Goal: Task Accomplishment & Management: Use online tool/utility

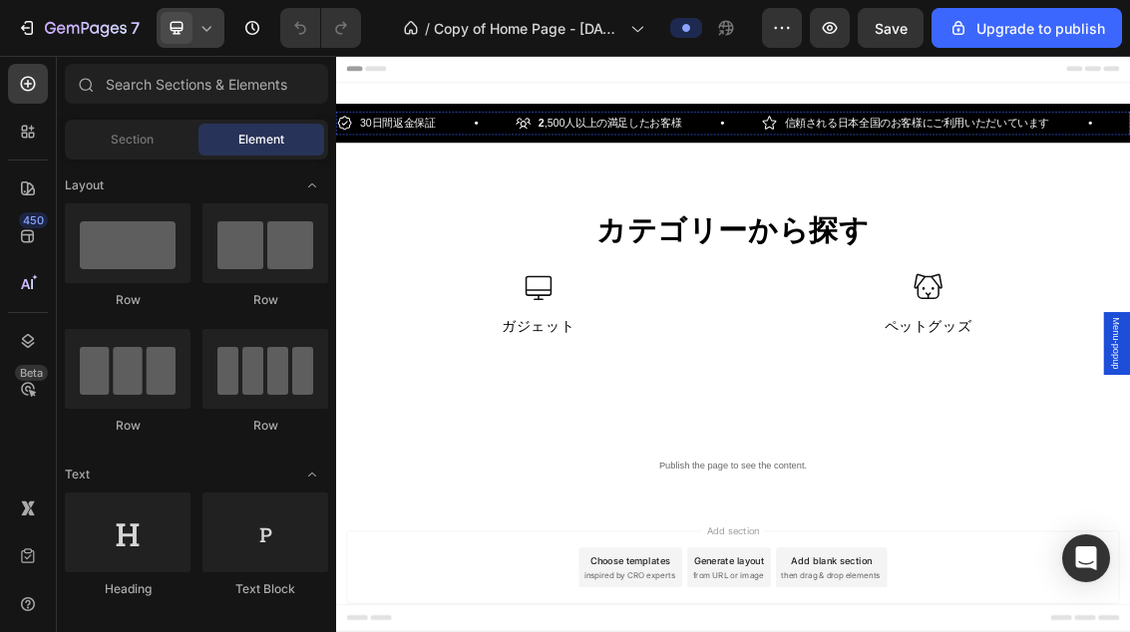
click at [201, 34] on icon at bounding box center [206, 28] width 20 height 20
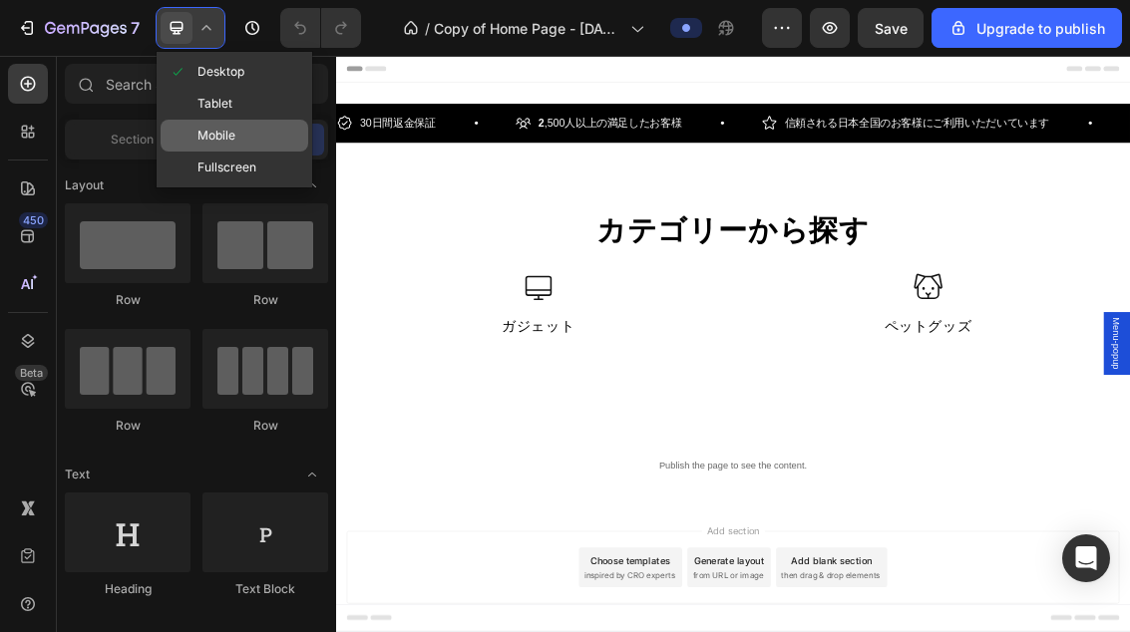
click at [252, 152] on div "Mobile" at bounding box center [235, 168] width 148 height 32
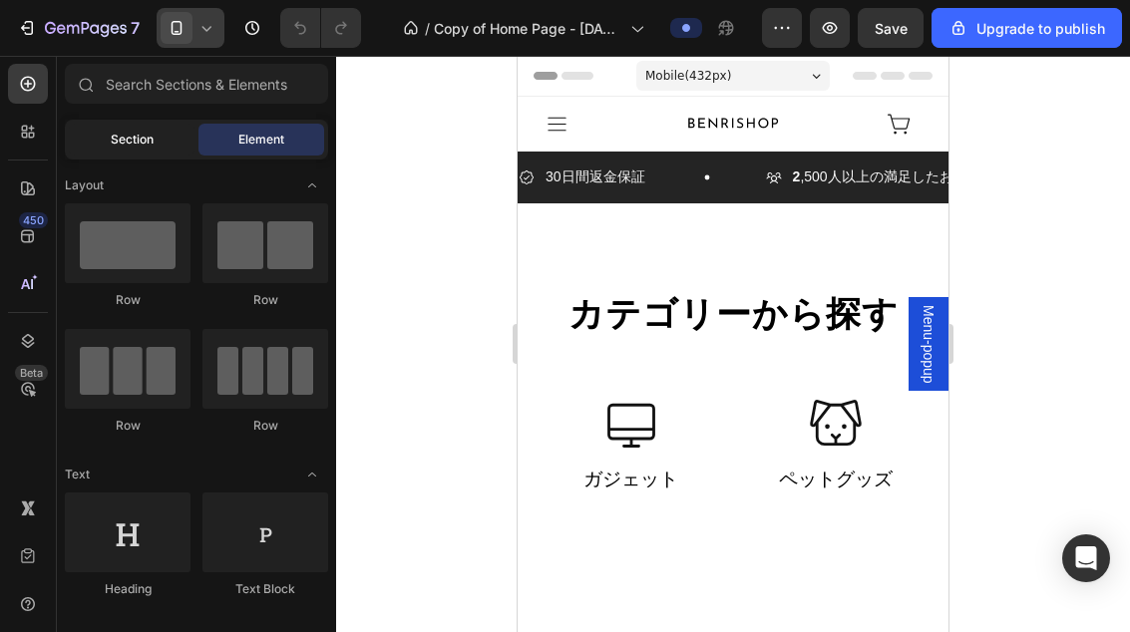
click at [151, 140] on span "Section" at bounding box center [132, 140] width 43 height 18
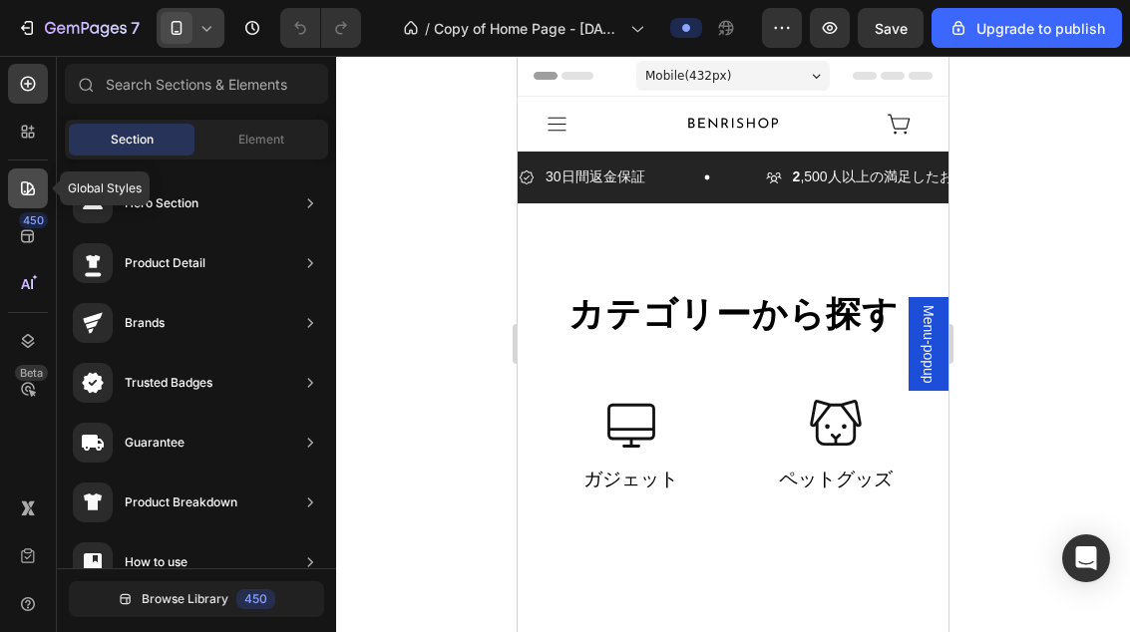
click at [33, 181] on icon at bounding box center [28, 188] width 20 height 20
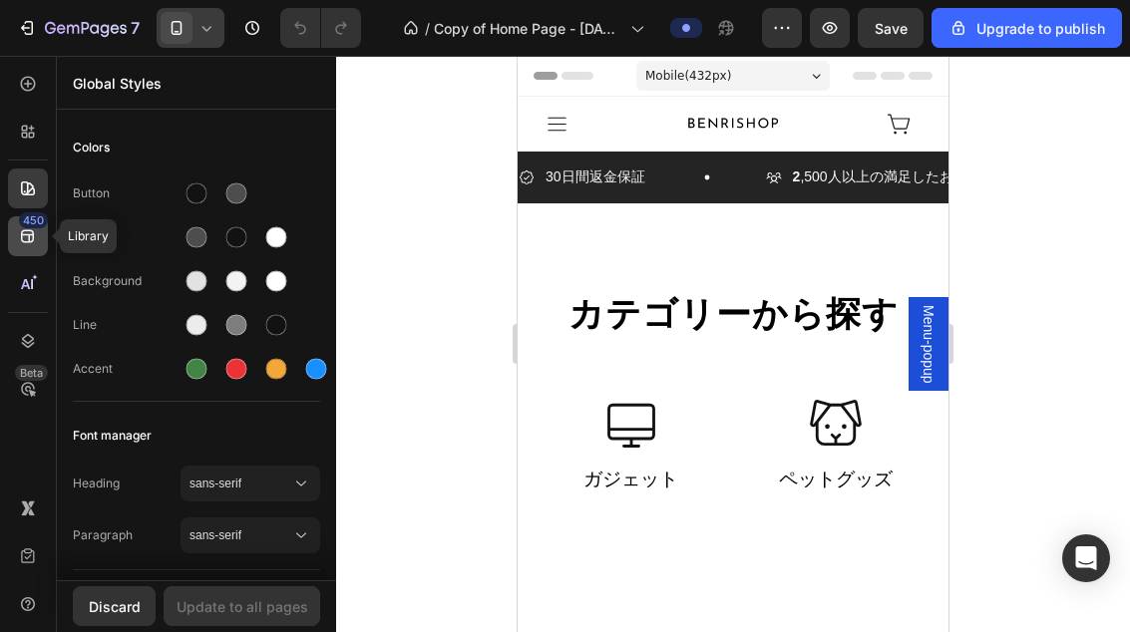
click at [34, 231] on icon at bounding box center [28, 236] width 20 height 20
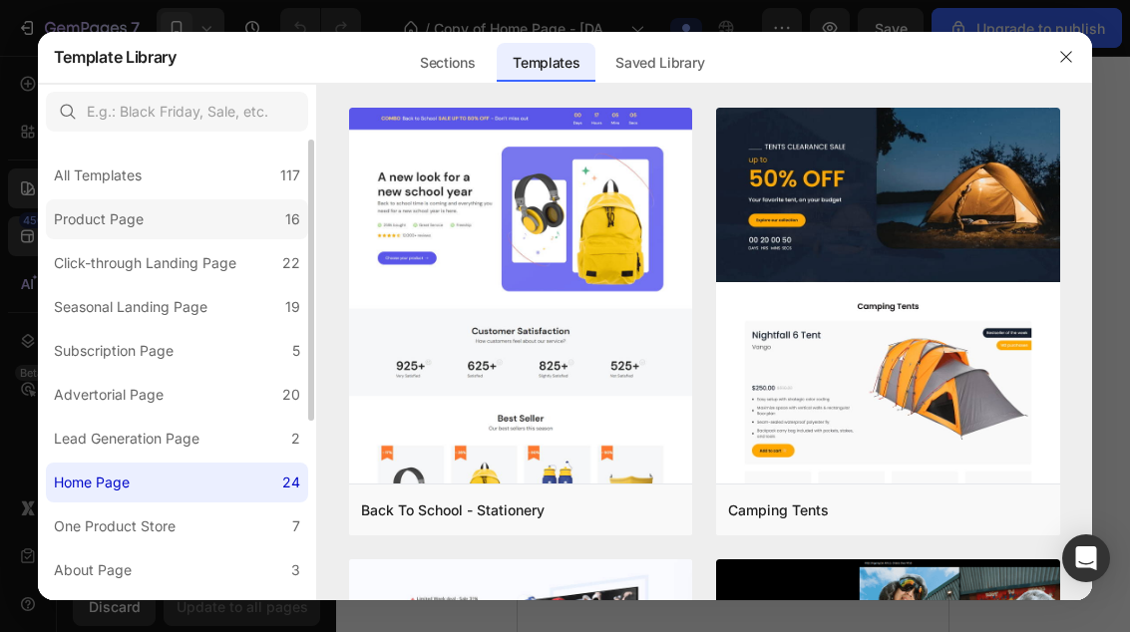
click at [96, 211] on div "Product Page" at bounding box center [99, 219] width 90 height 24
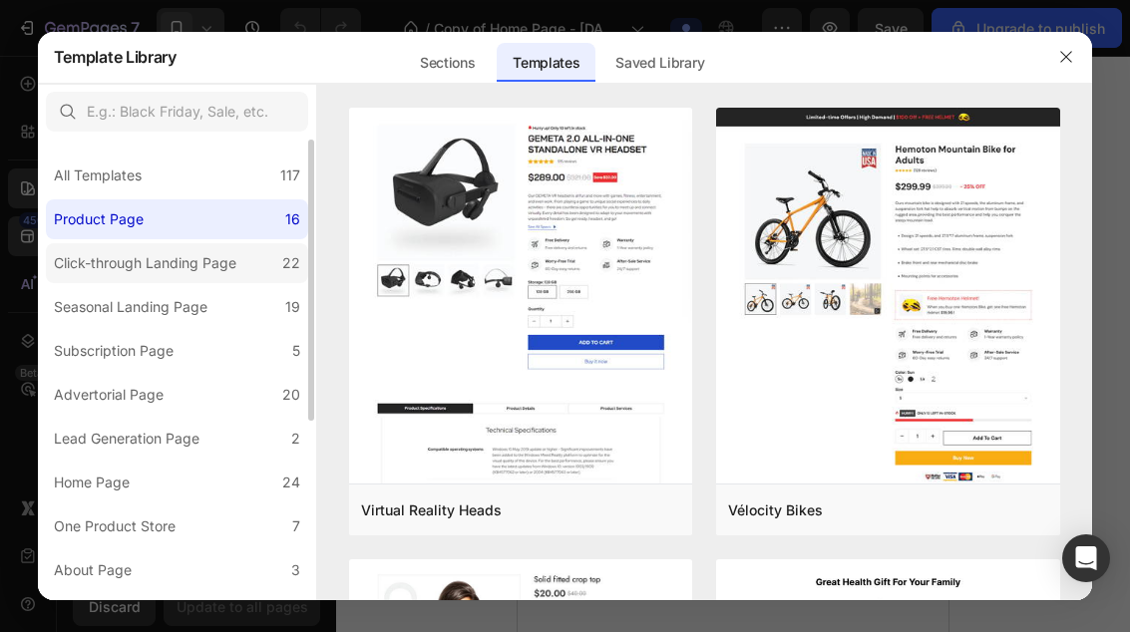
click at [94, 271] on div "Click-through Landing Page" at bounding box center [145, 263] width 182 height 24
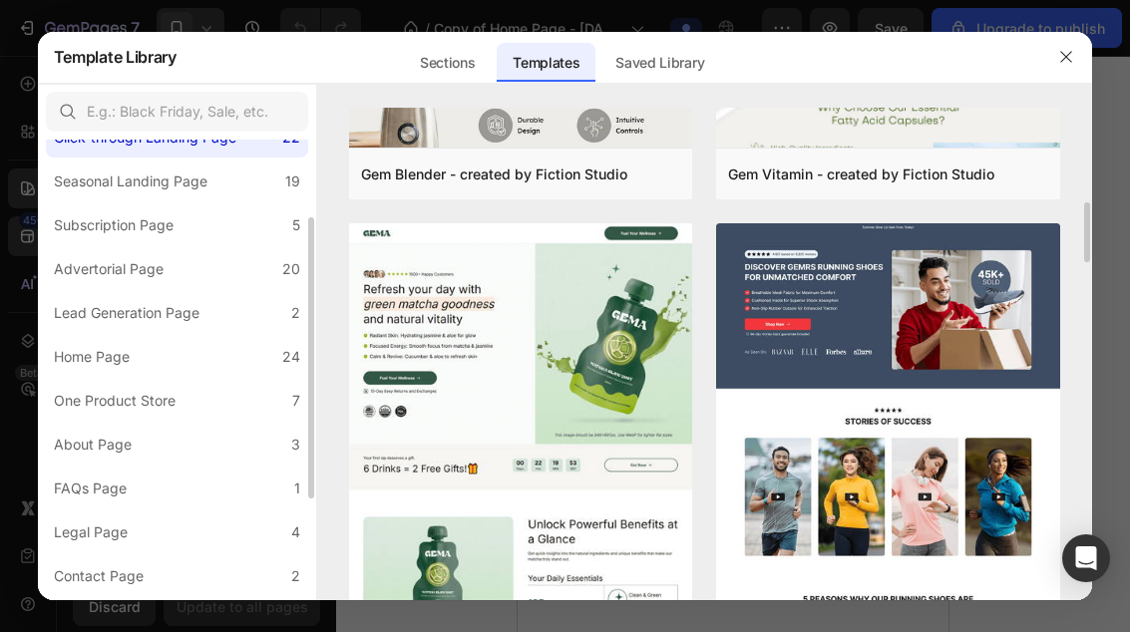
scroll to position [128, 0]
click at [84, 357] on div "Home Page" at bounding box center [92, 355] width 76 height 24
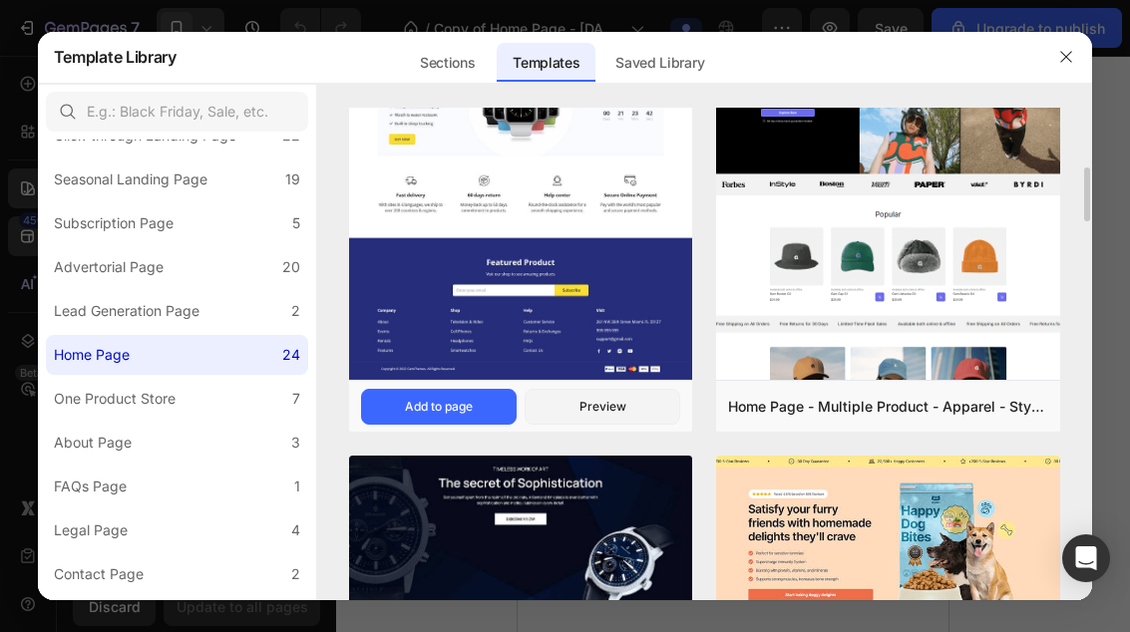
scroll to position [559, 0]
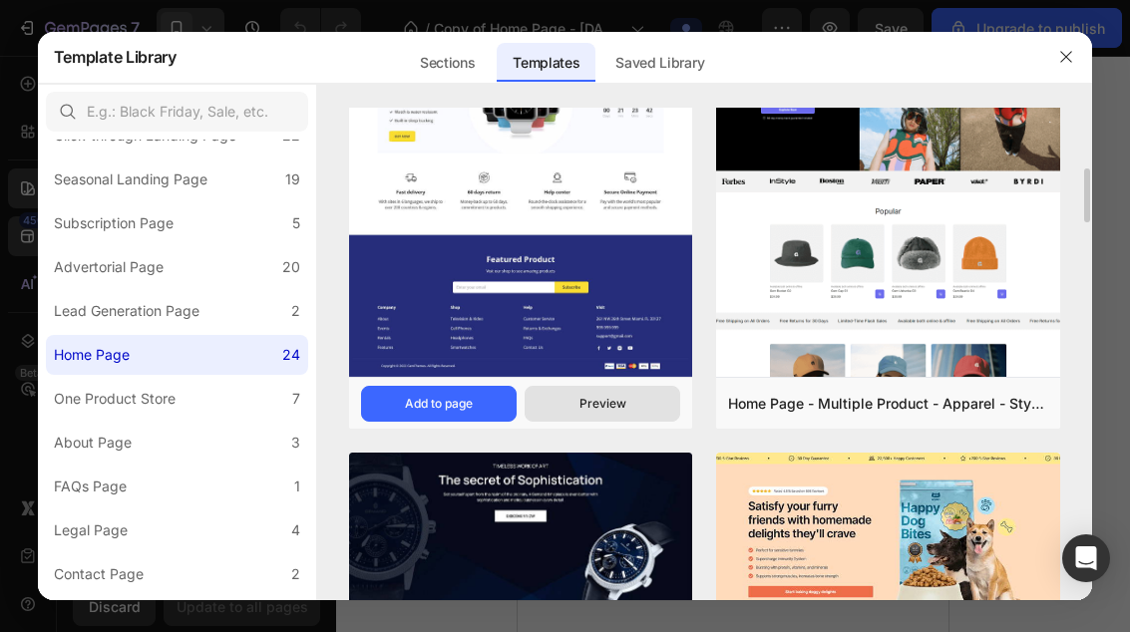
click at [581, 406] on div "Preview" at bounding box center [602, 404] width 47 height 18
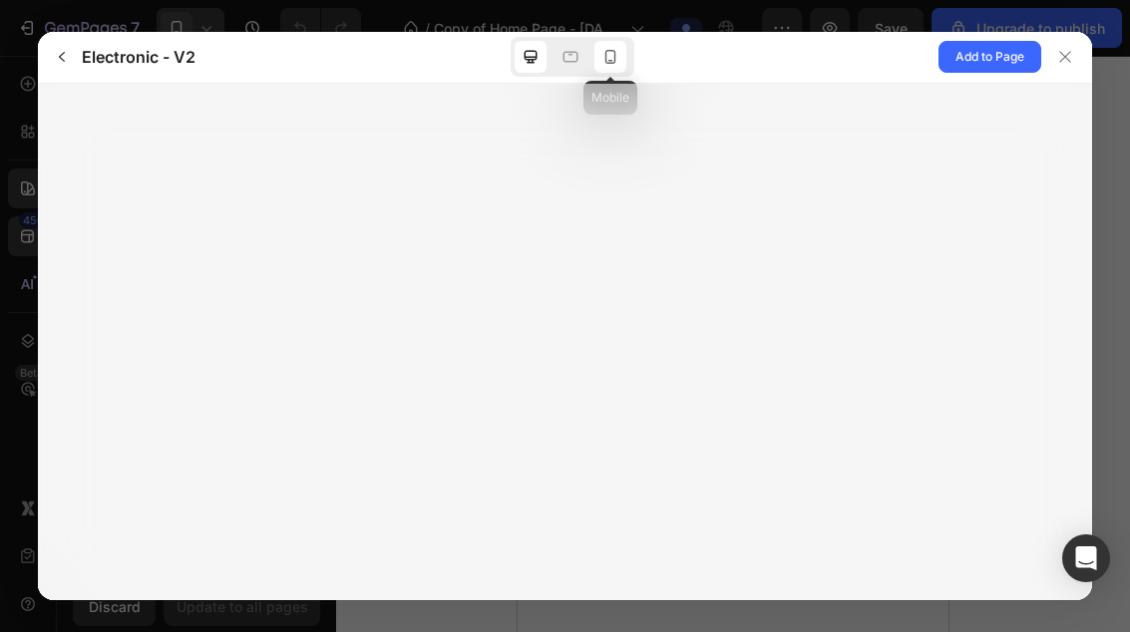
click at [621, 54] on div at bounding box center [610, 57] width 32 height 32
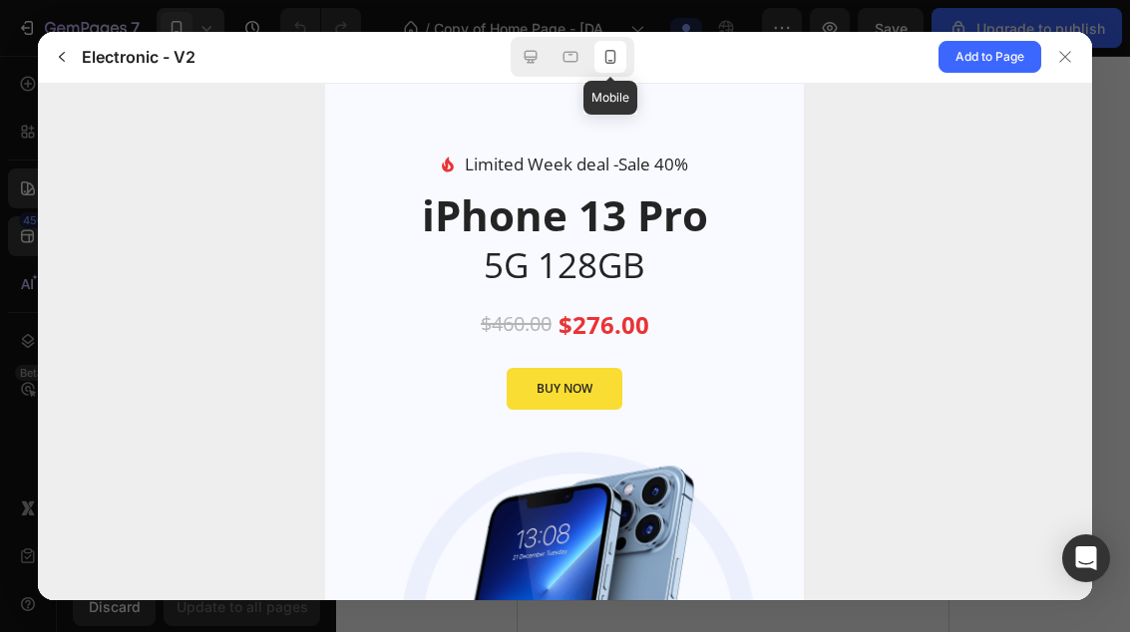
scroll to position [0, 0]
click at [1004, 52] on span "Add to Page" at bounding box center [989, 57] width 69 height 24
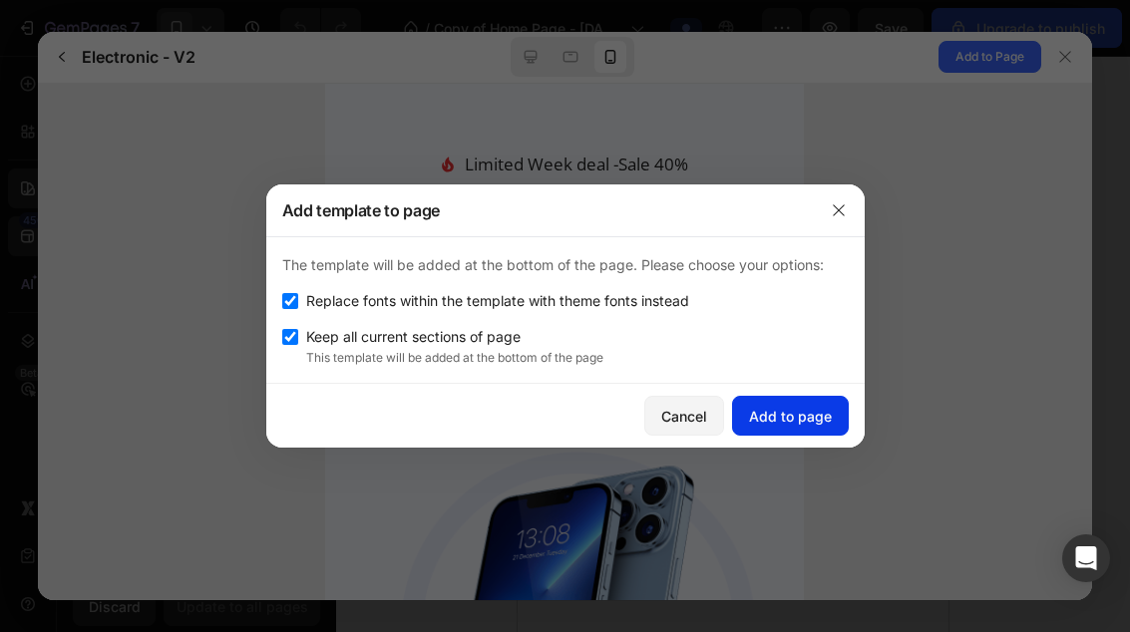
click at [802, 409] on div "Add to page" at bounding box center [790, 416] width 83 height 21
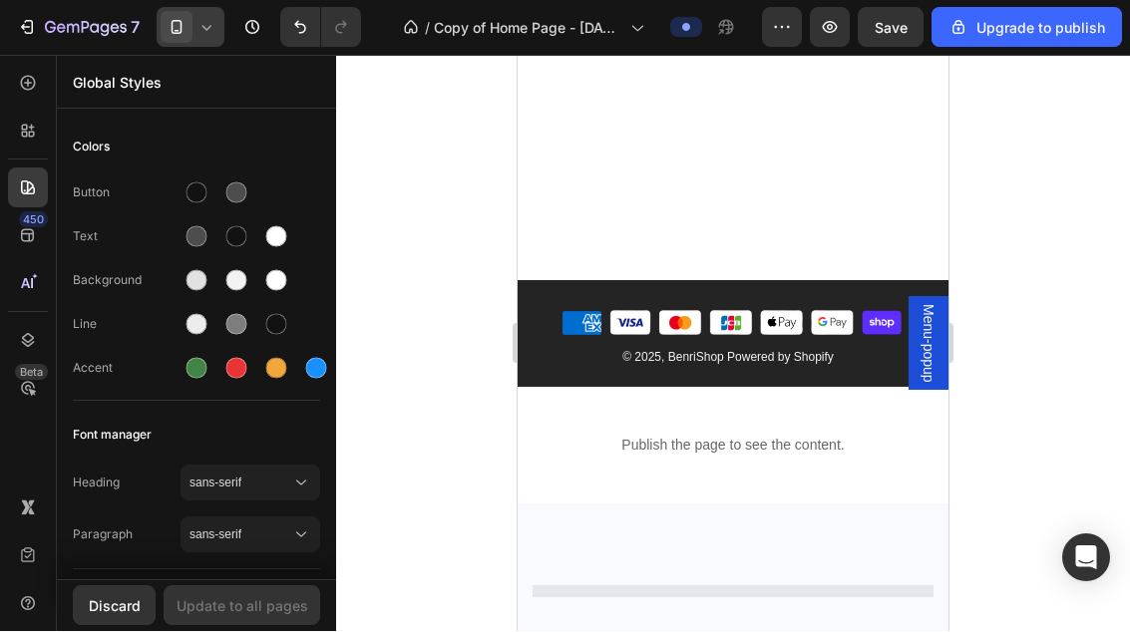
scroll to position [893, 0]
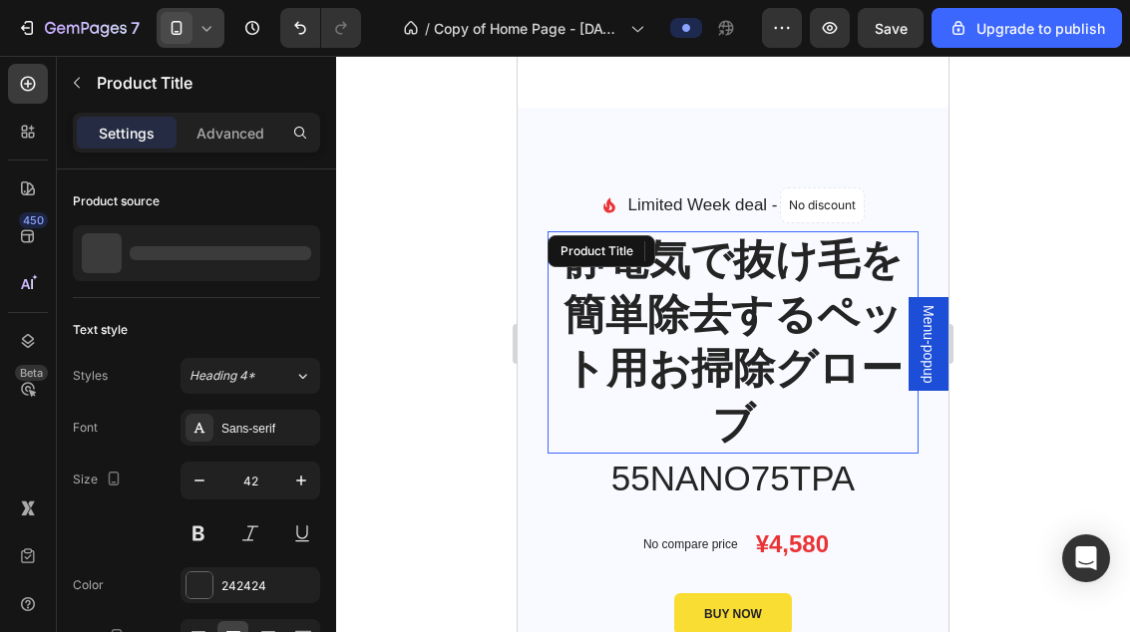
click at [822, 0] on html "7 / Copy of Home Page - [DATE] 11:40:40 Preview Save Upgrade to publish 450 Bet…" at bounding box center [565, 0] width 1130 height 0
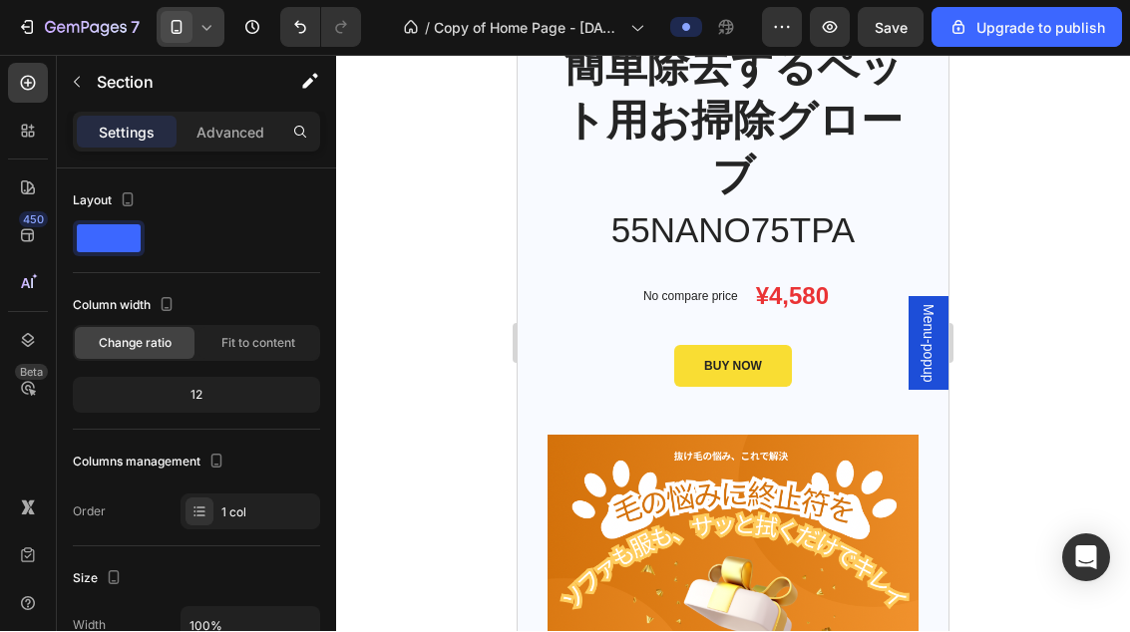
scroll to position [1140, 0]
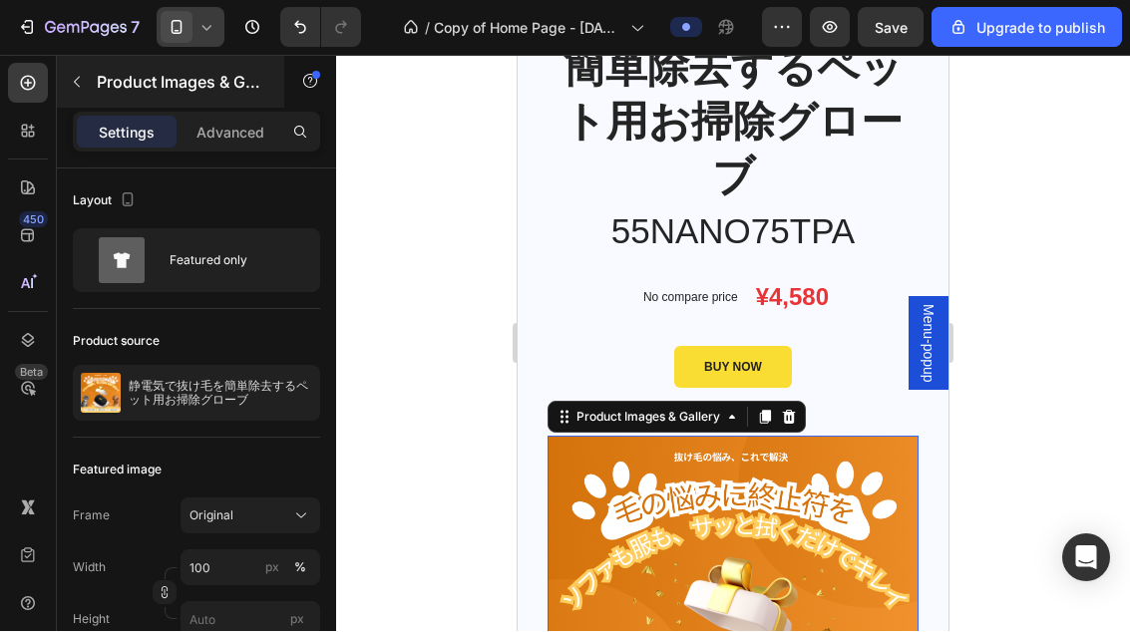
click at [90, 91] on button "button" at bounding box center [77, 83] width 32 height 32
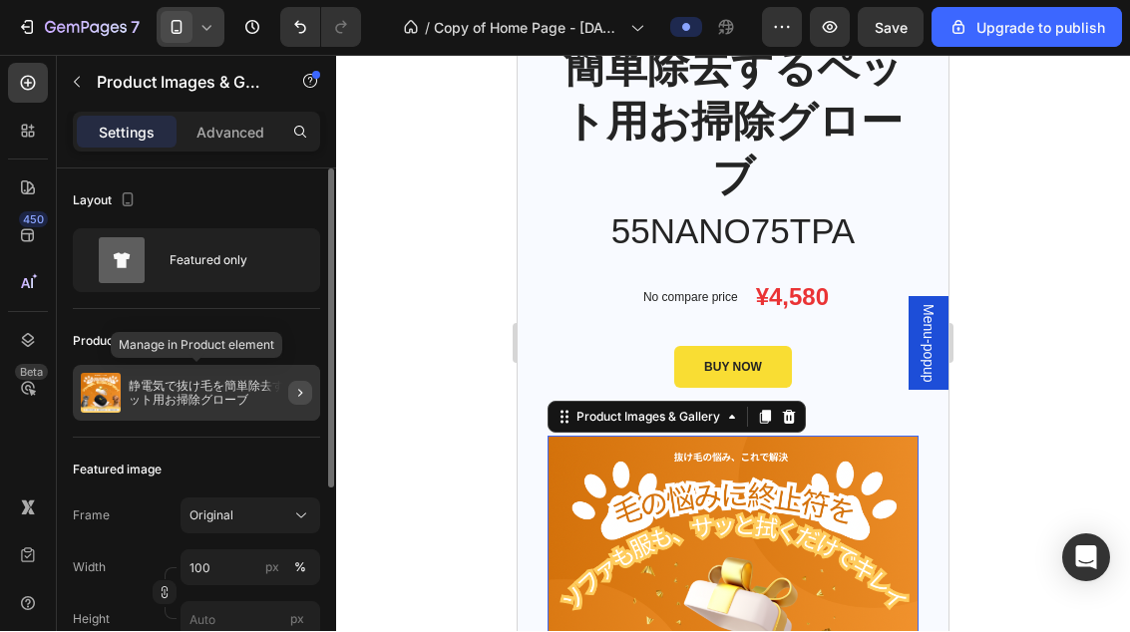
click at [306, 396] on icon "button" at bounding box center [300, 394] width 16 height 16
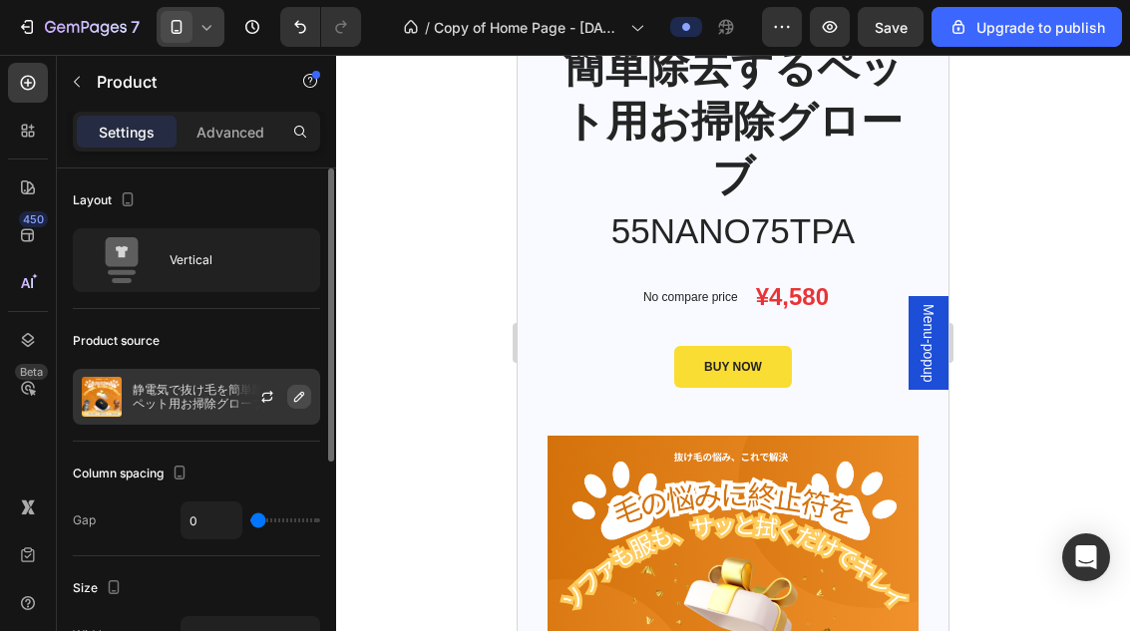
click at [297, 404] on icon "button" at bounding box center [299, 398] width 16 height 16
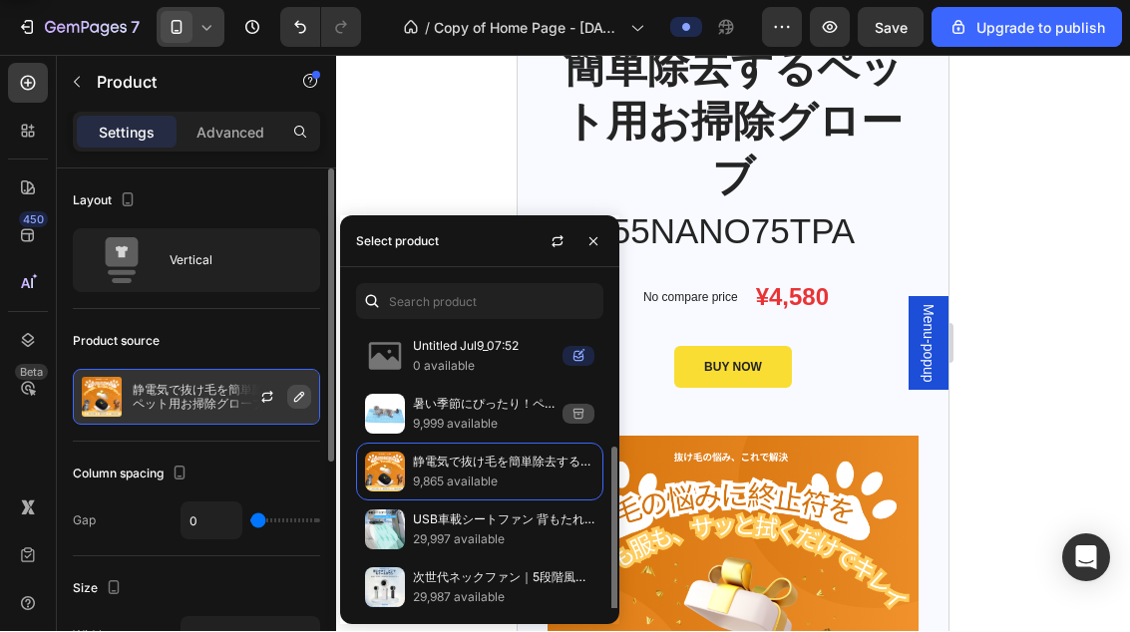
scroll to position [66, 0]
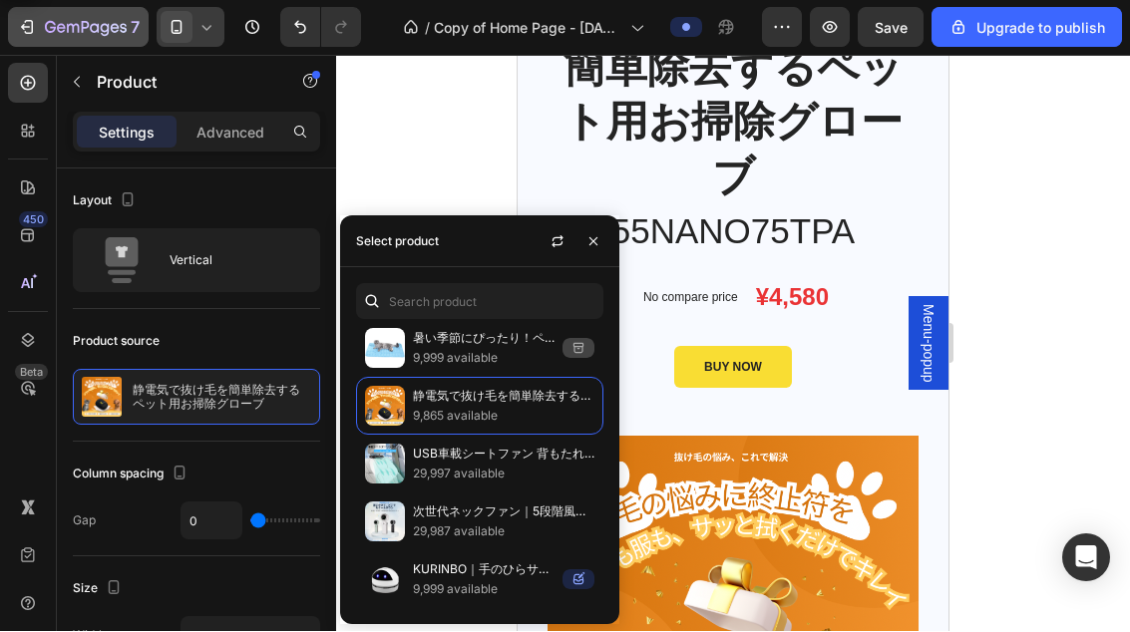
click at [69, 35] on icon "button" at bounding box center [86, 29] width 82 height 17
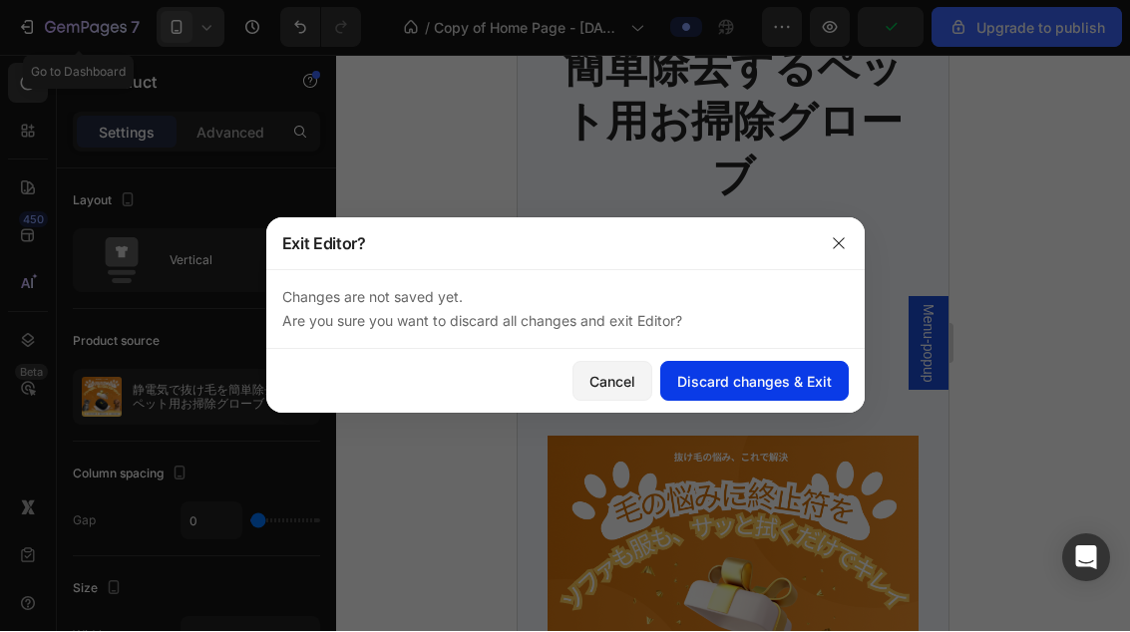
click at [804, 391] on div "Discard changes & Exit" at bounding box center [754, 382] width 155 height 21
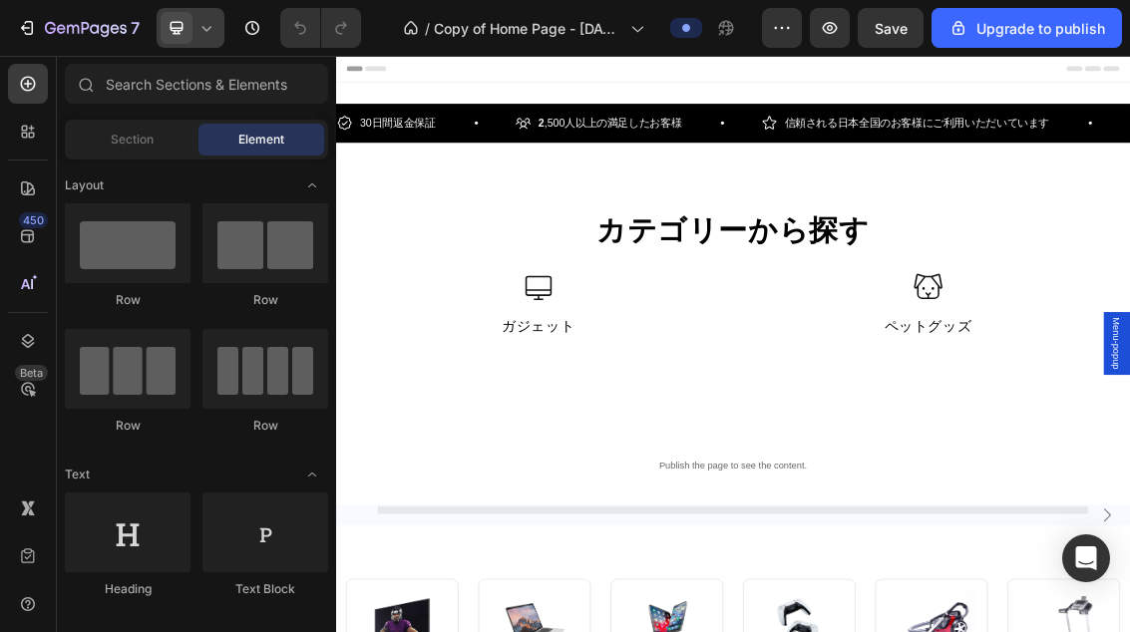
click at [215, 25] on icon at bounding box center [206, 28] width 20 height 20
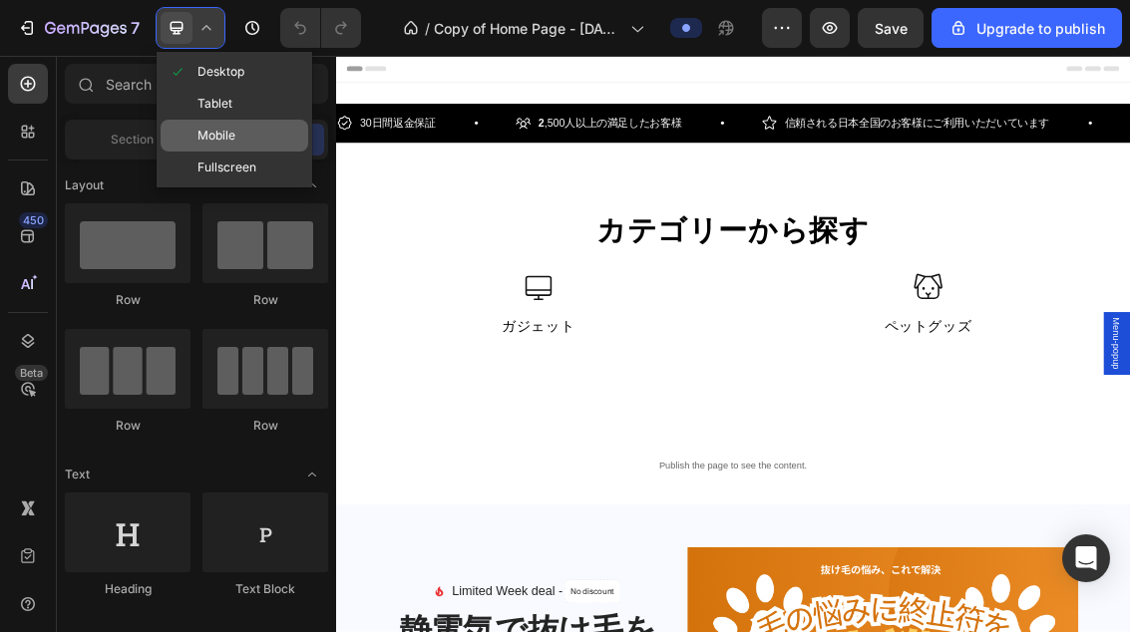
click at [256, 152] on div "Mobile" at bounding box center [235, 168] width 148 height 32
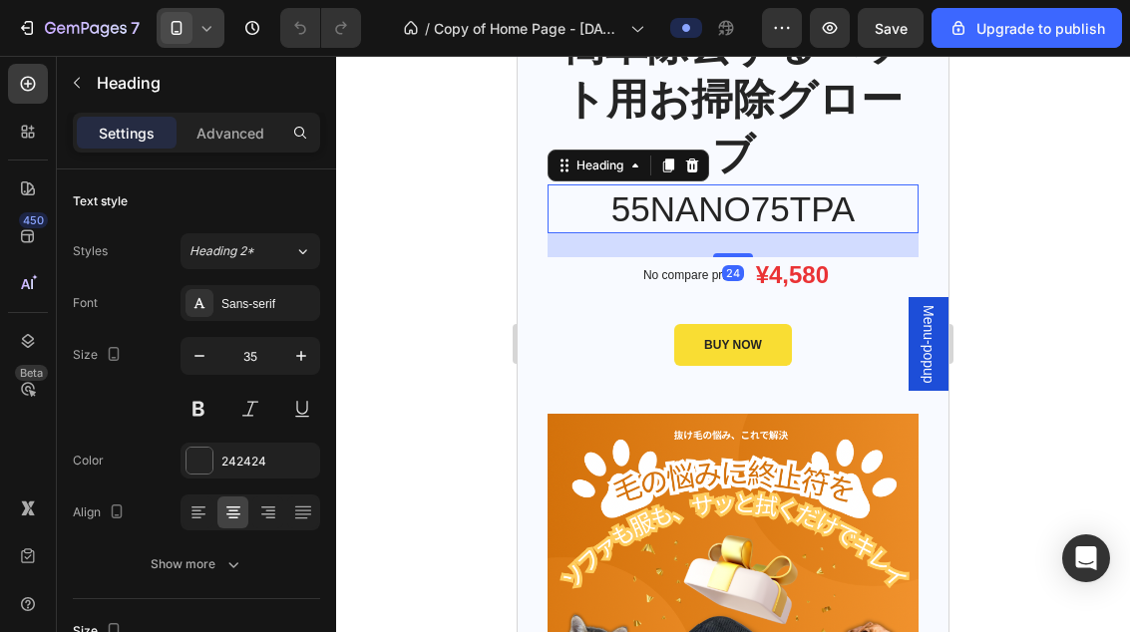
scroll to position [1156, 0]
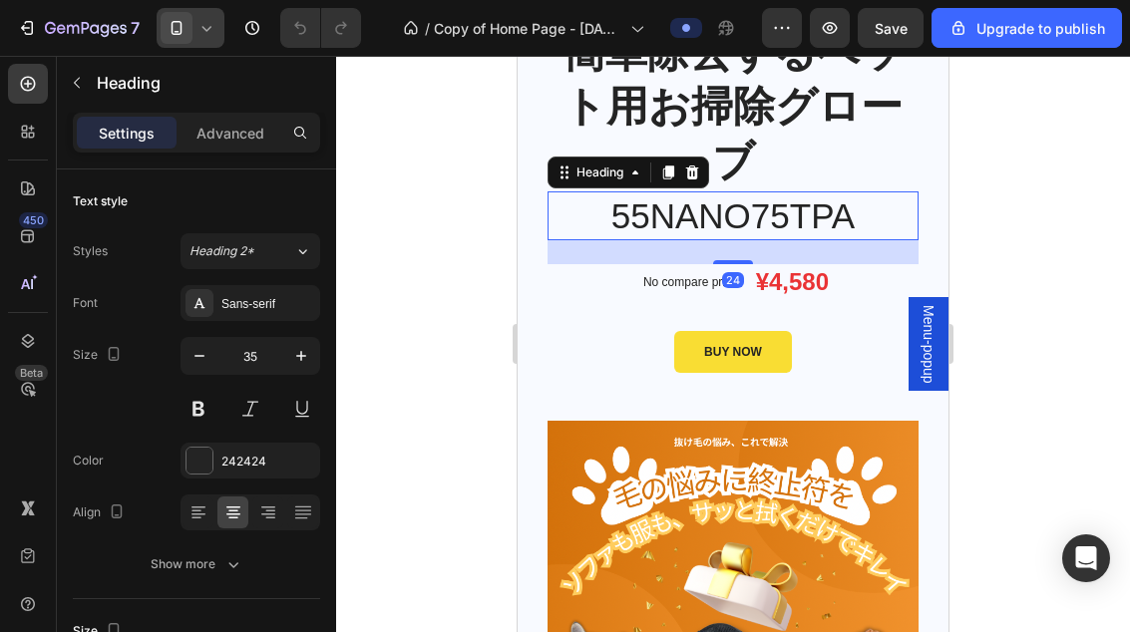
click at [986, 181] on div at bounding box center [733, 344] width 794 height 576
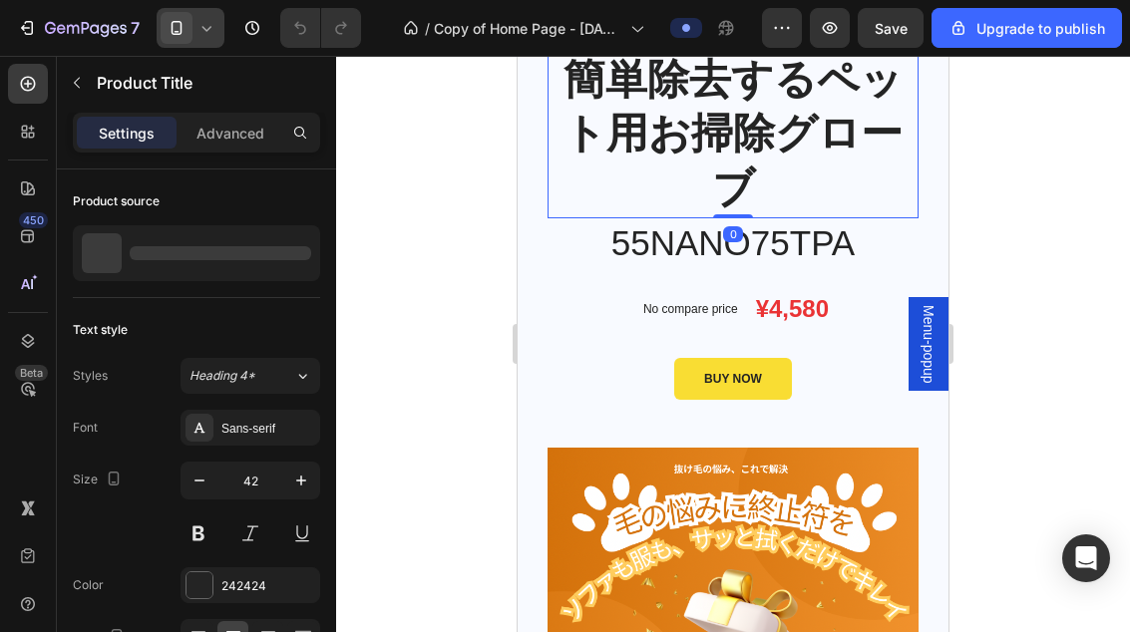
scroll to position [1041, 0]
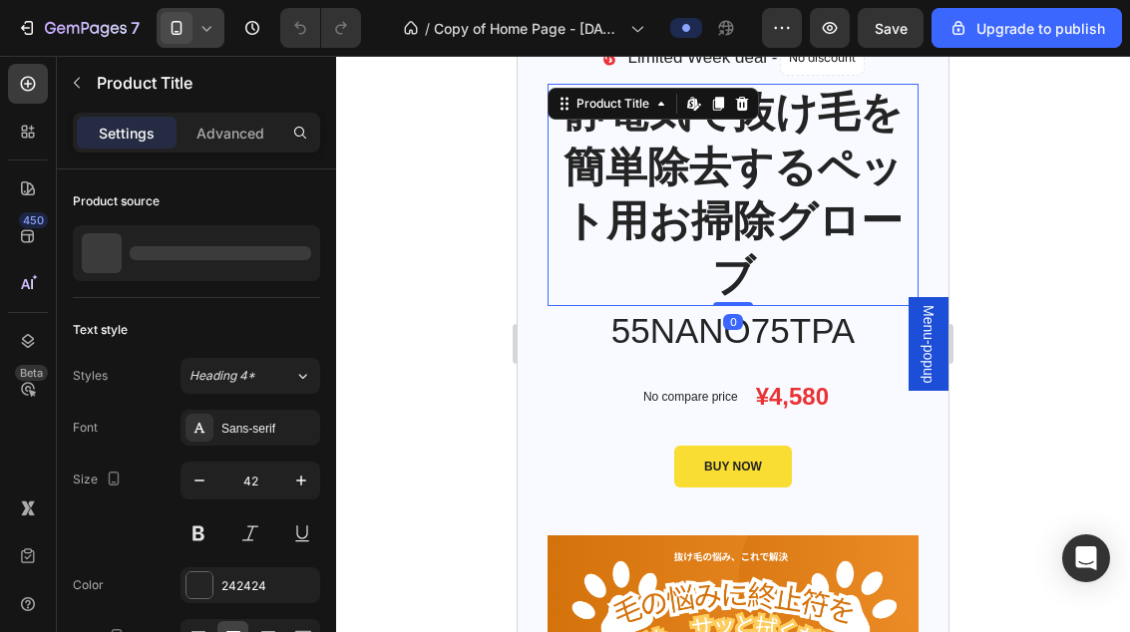
click at [866, 207] on h1 "静電気で抜け毛を簡単除去するペット用お掃除グローブ" at bounding box center [732, 194] width 371 height 221
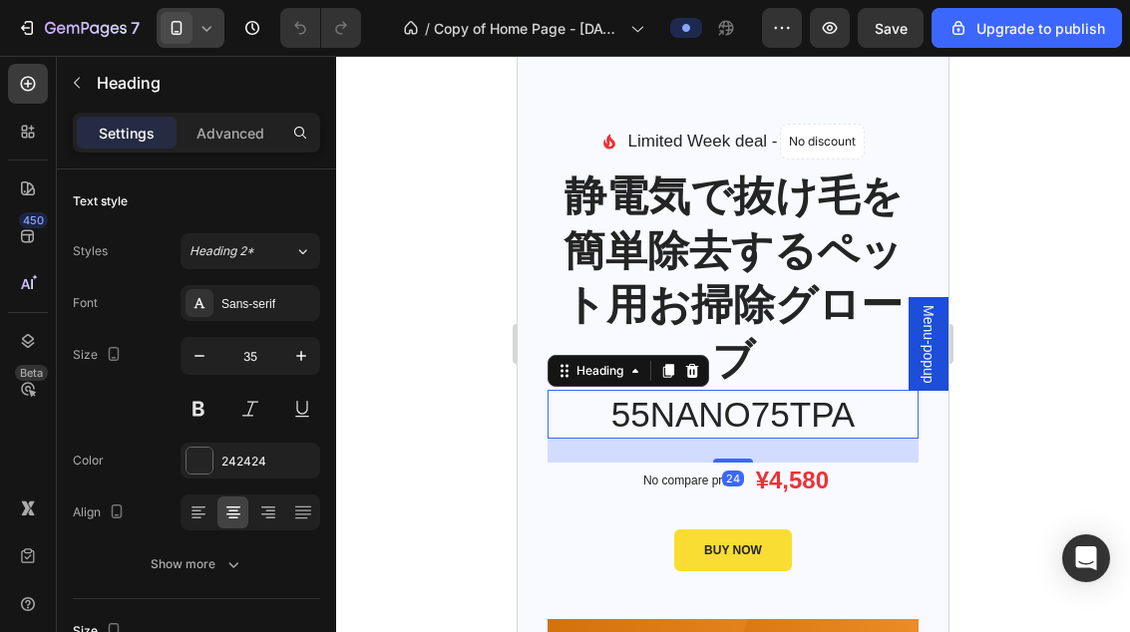
scroll to position [956, 0]
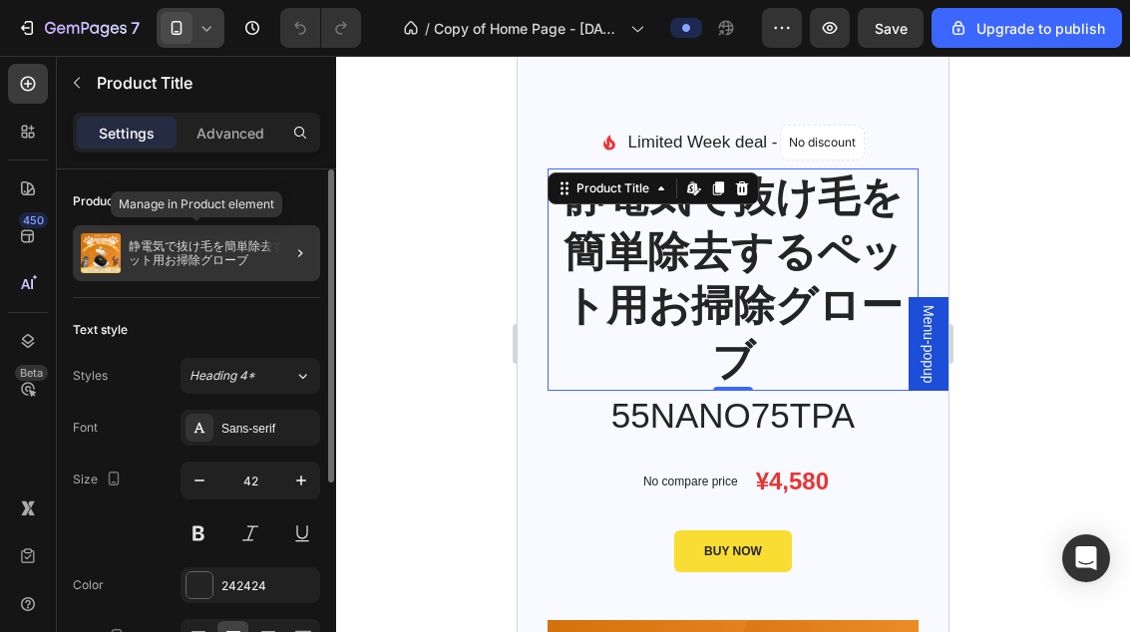
click at [260, 262] on p "静電気で抜け毛を簡単除去するペット用お掃除グローブ" at bounding box center [220, 253] width 183 height 28
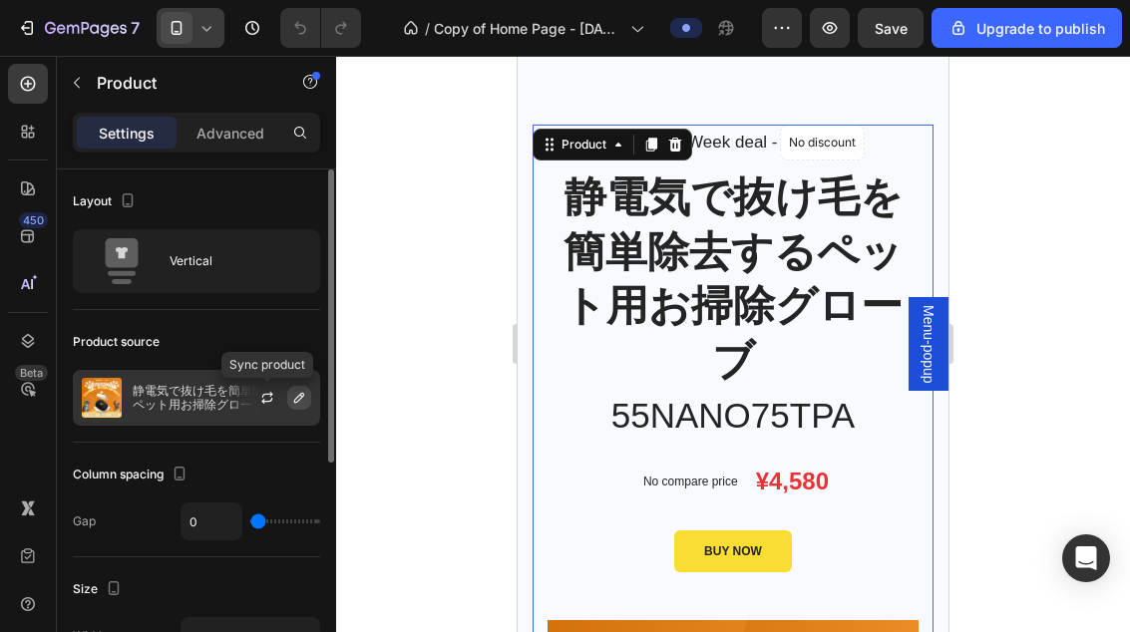
click at [308, 404] on button "button" at bounding box center [299, 398] width 24 height 24
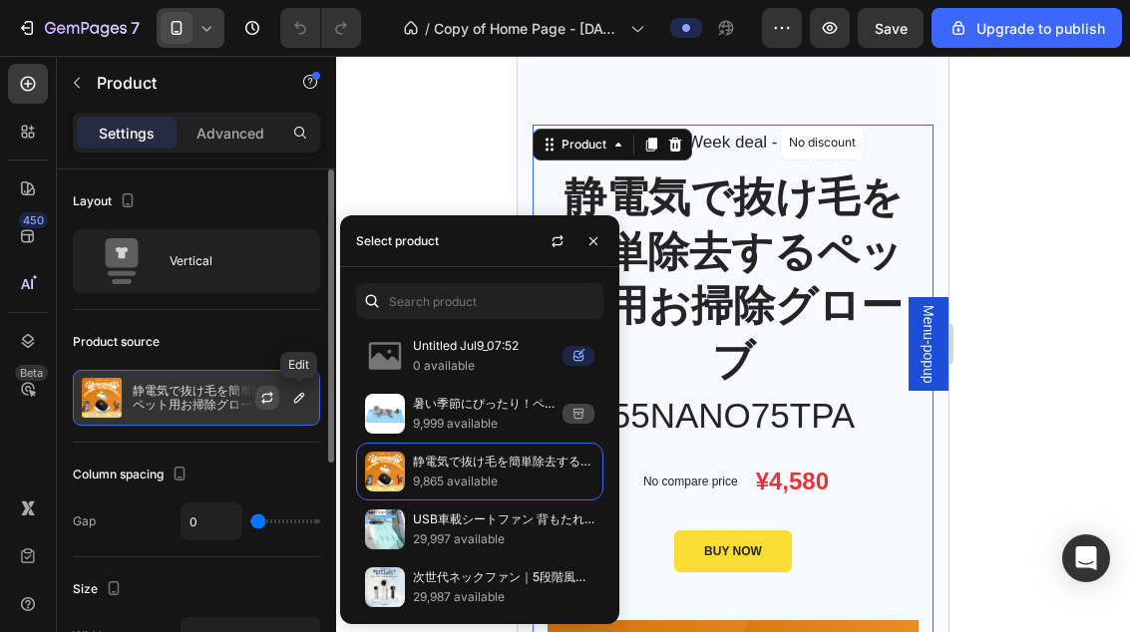
click at [273, 402] on icon "button" at bounding box center [267, 398] width 16 height 16
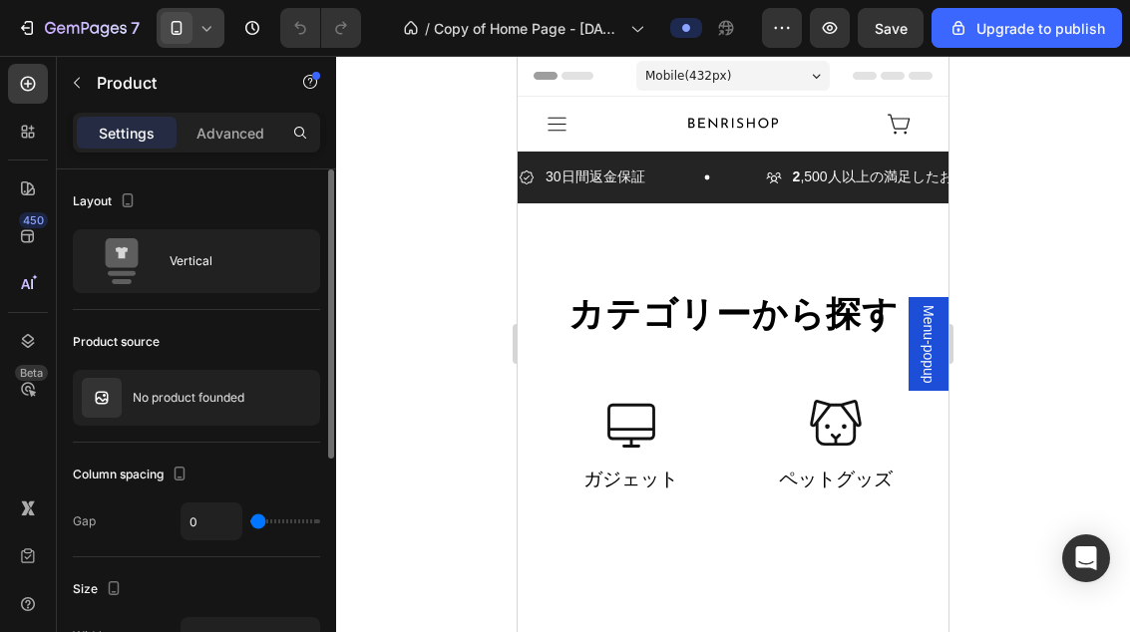
scroll to position [-4, 0]
